Goal: Information Seeking & Learning: Learn about a topic

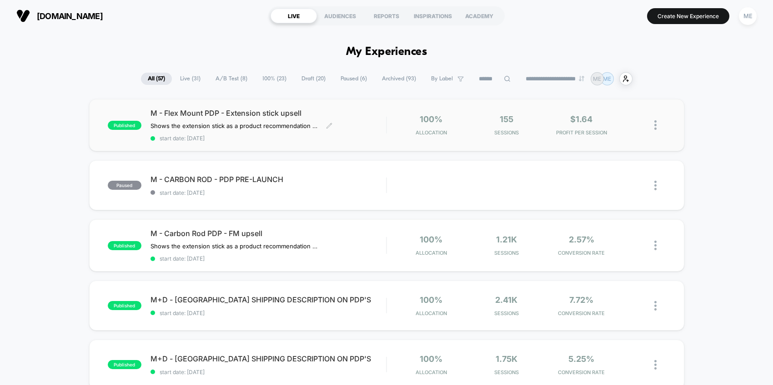
click at [371, 119] on div "M - Flex Mount PDP - Extension stick upsell Shows the extension stick as a prod…" at bounding box center [268, 125] width 236 height 33
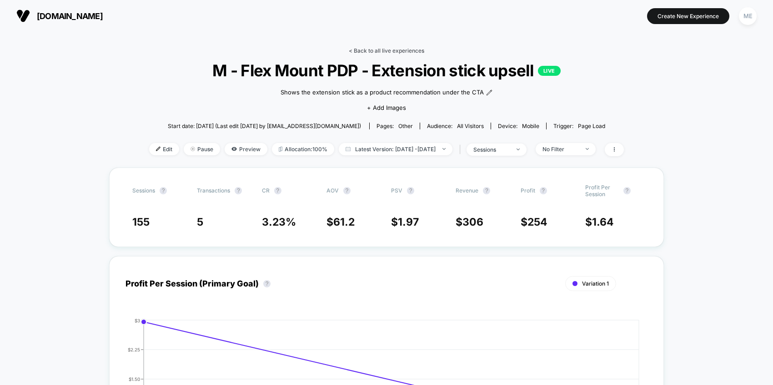
click at [385, 50] on link "< Back to all live experiences" at bounding box center [386, 50] width 75 height 7
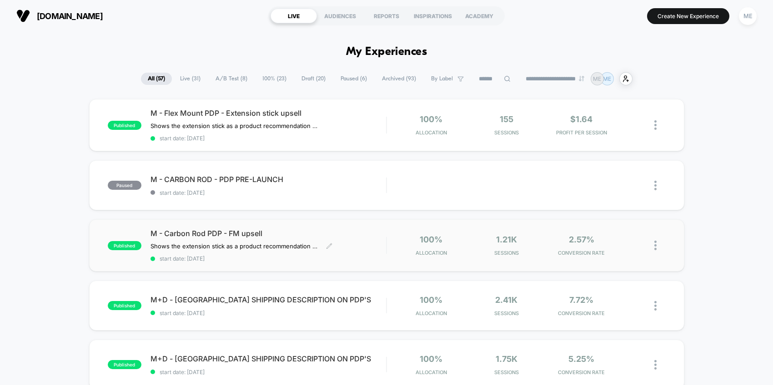
click at [367, 247] on div "M - Carbon Rod PDP - FM upsell Shows the extension stick as a product recommend…" at bounding box center [268, 245] width 236 height 33
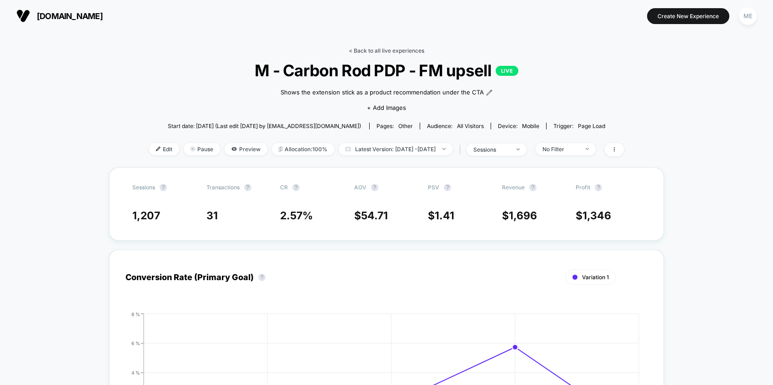
click at [376, 51] on link "< Back to all live experiences" at bounding box center [386, 50] width 75 height 7
